Goal: Information Seeking & Learning: Find specific fact

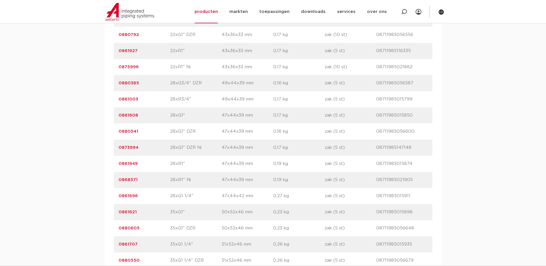
scroll to position [1353, 0]
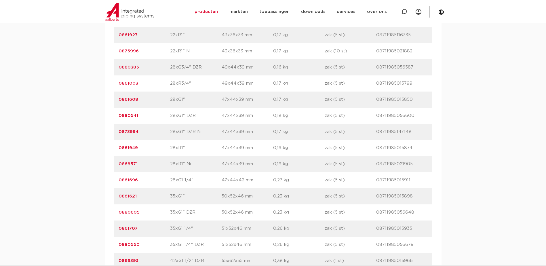
drag, startPoint x: 141, startPoint y: 99, endPoint x: 113, endPoint y: 99, distance: 28.2
copy link "0861608"
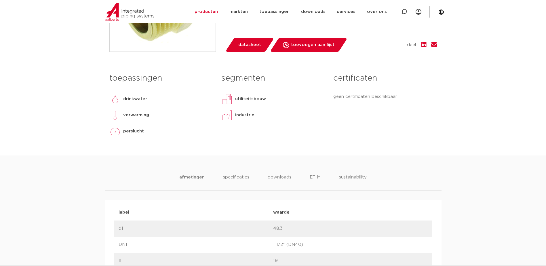
scroll to position [29, 0]
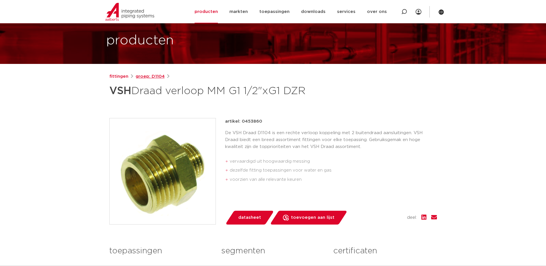
click at [152, 75] on link "groep: D1104" at bounding box center [150, 76] width 29 height 7
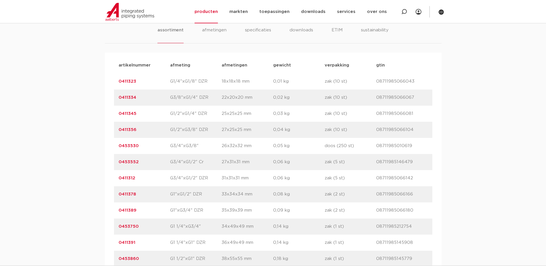
scroll to position [432, 0]
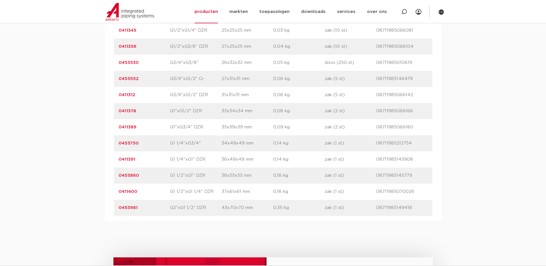
click at [128, 158] on link "0411391" at bounding box center [127, 159] width 17 height 4
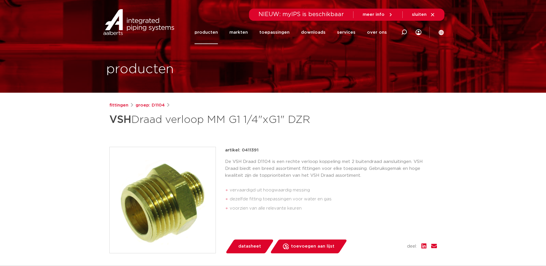
click at [248, 149] on p "artikel: 0411391" at bounding box center [241, 150] width 33 height 7
copy p "0411391"
